Goal: Transaction & Acquisition: Download file/media

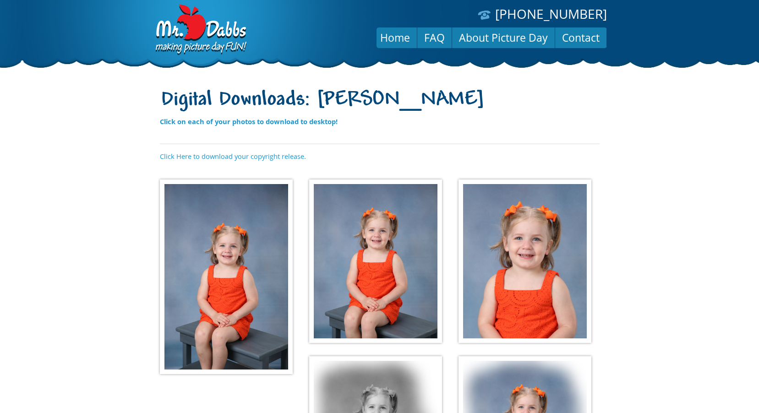
click at [224, 235] on img at bounding box center [226, 277] width 133 height 195
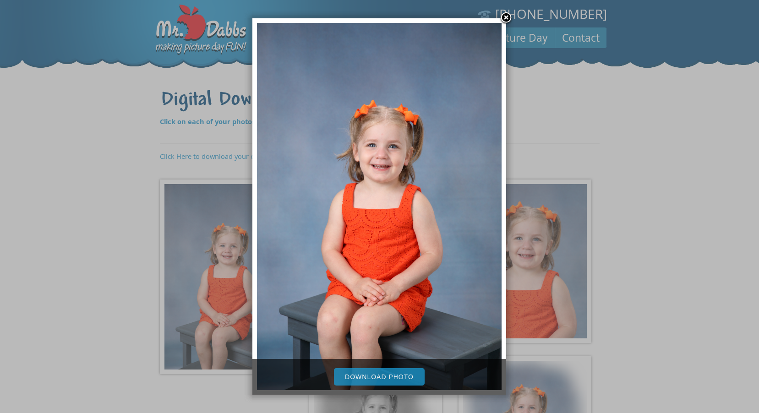
click at [366, 375] on link "Download Photo" at bounding box center [379, 376] width 91 height 17
drag, startPoint x: 699, startPoint y: 186, endPoint x: 652, endPoint y: 181, distance: 47.1
click at [699, 186] on div at bounding box center [379, 320] width 759 height 640
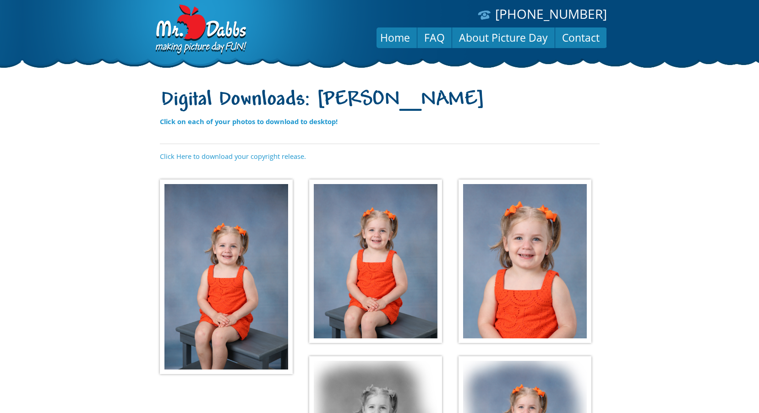
click at [382, 235] on img at bounding box center [375, 262] width 133 height 164
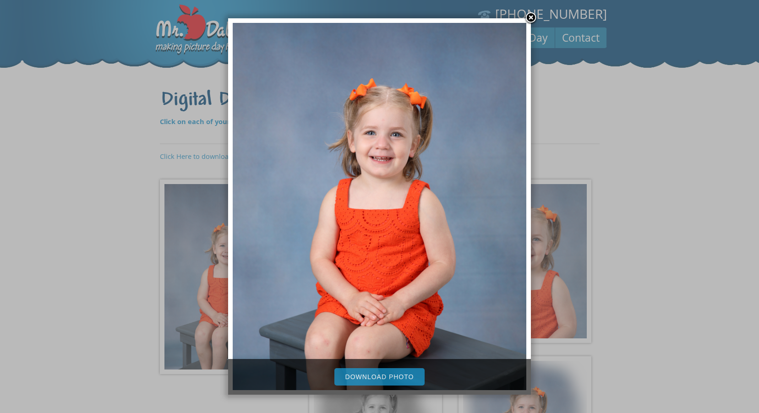
click at [372, 376] on link "Download Photo" at bounding box center [379, 376] width 91 height 17
drag, startPoint x: 709, startPoint y: 197, endPoint x: 649, endPoint y: 203, distance: 59.8
click at [709, 197] on div at bounding box center [379, 320] width 759 height 640
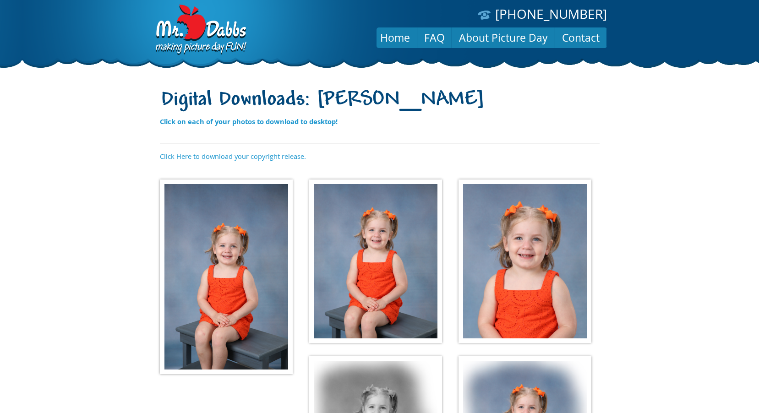
click at [536, 242] on img at bounding box center [525, 262] width 133 height 164
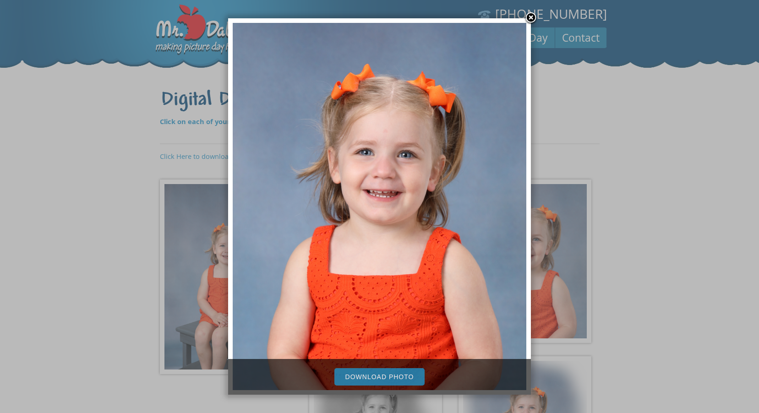
click at [394, 379] on link "Download Photo" at bounding box center [379, 376] width 91 height 17
click at [593, 317] on div at bounding box center [379, 320] width 759 height 640
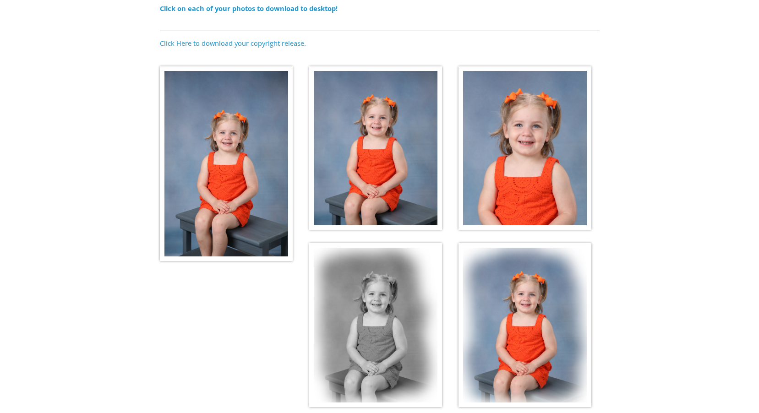
scroll to position [227, 0]
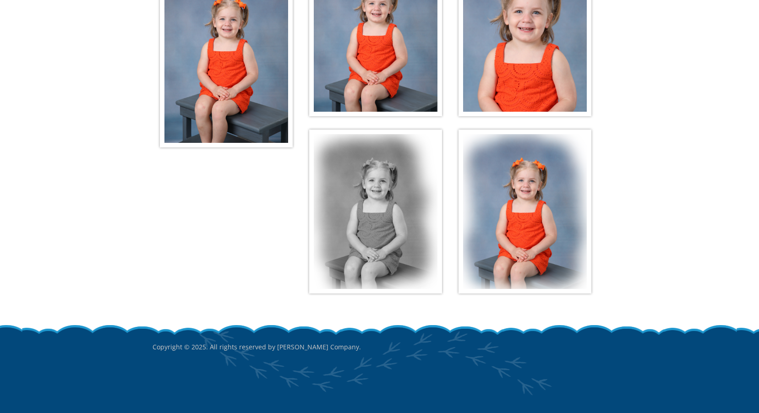
click at [378, 197] on img at bounding box center [375, 212] width 133 height 164
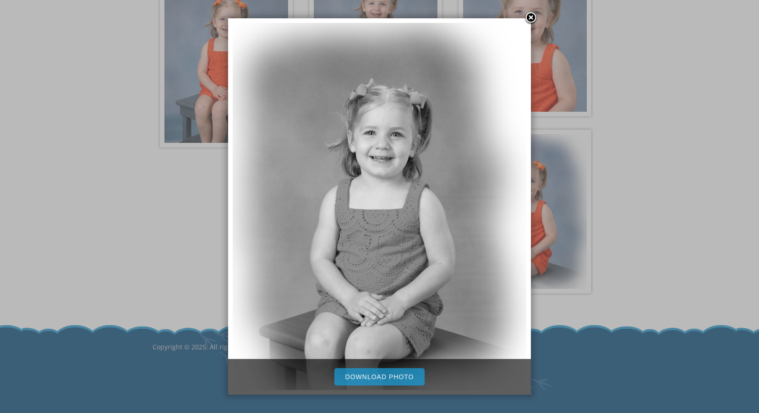
click at [389, 378] on link "Download Photo" at bounding box center [379, 376] width 91 height 17
click at [72, 190] on div at bounding box center [379, 93] width 759 height 640
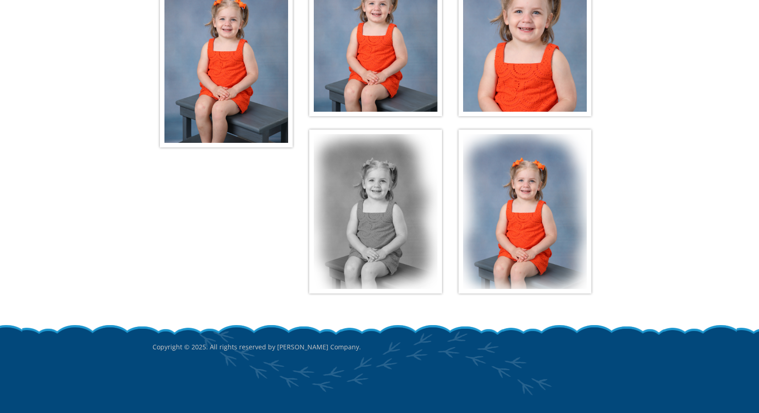
click at [546, 194] on img at bounding box center [525, 212] width 133 height 164
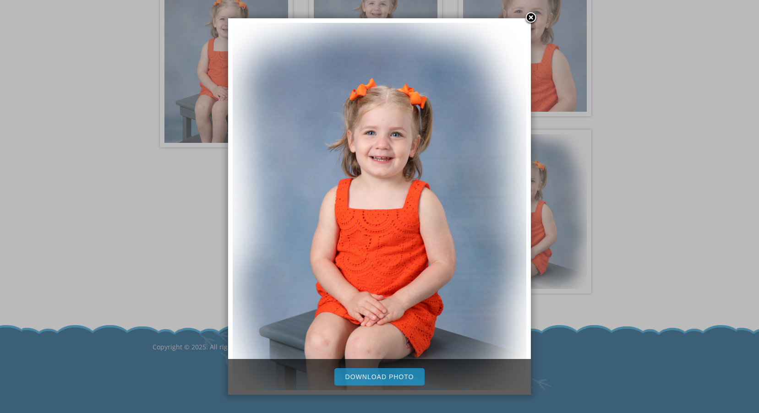
click at [375, 372] on link "Download Photo" at bounding box center [379, 376] width 91 height 17
click at [527, 18] on link at bounding box center [531, 18] width 14 height 14
